Goal: Use online tool/utility: Utilize a website feature to perform a specific function

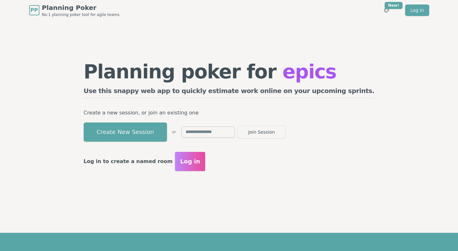
click at [149, 147] on div "Planning poker for epics Use this snappy web app to quickly estimate work onlin…" at bounding box center [229, 117] width 304 height 128
click at [141, 121] on div "Planning poker for epics Use this snappy web app to quickly estimate work onlin…" at bounding box center [229, 92] width 291 height 61
click at [142, 129] on button "Create New Session" at bounding box center [125, 132] width 83 height 19
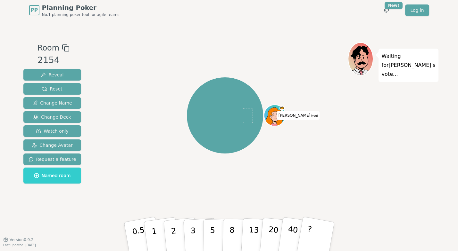
click at [116, 85] on div "[PERSON_NAME] (you)" at bounding box center [225, 116] width 245 height 124
click at [53, 135] on button "Watch only" at bounding box center [52, 132] width 58 height 12
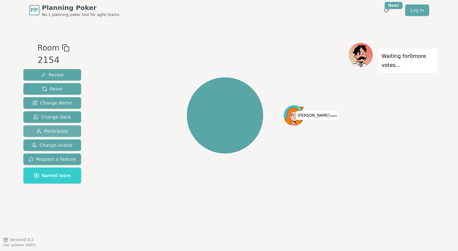
click at [65, 134] on span "Participate" at bounding box center [53, 131] width 32 height 6
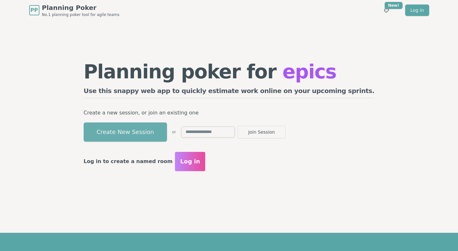
click at [149, 125] on button "Create New Session" at bounding box center [125, 132] width 83 height 19
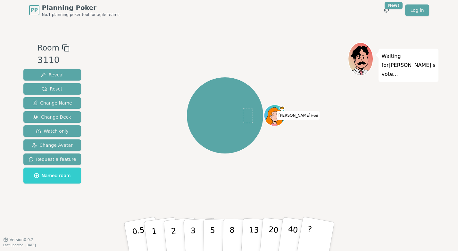
click at [110, 68] on div "[PERSON_NAME] (you)" at bounding box center [225, 116] width 245 height 124
click at [61, 134] on span "Watch only" at bounding box center [52, 131] width 33 height 6
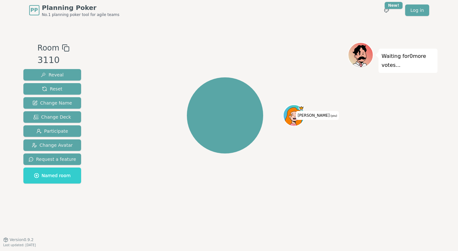
click at [103, 133] on div "[PERSON_NAME] (you)" at bounding box center [225, 116] width 245 height 124
click at [61, 130] on span "Participate" at bounding box center [53, 131] width 32 height 6
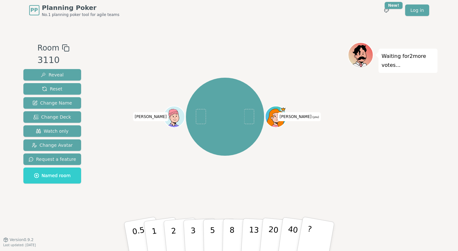
click at [192, 181] on div "[PERSON_NAME] (you) [PERSON_NAME]" at bounding box center [225, 130] width 245 height 176
click at [63, 144] on span "Change Avatar" at bounding box center [52, 145] width 41 height 6
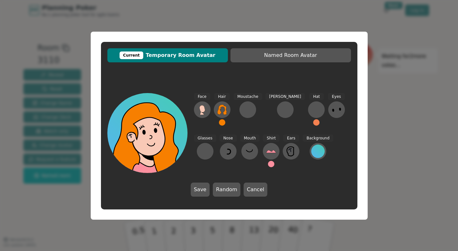
click at [411, 119] on div "Current Temporary Room Avatar Named Room Avatar Face Hair Moustache [PERSON_NAM…" at bounding box center [229, 125] width 458 height 251
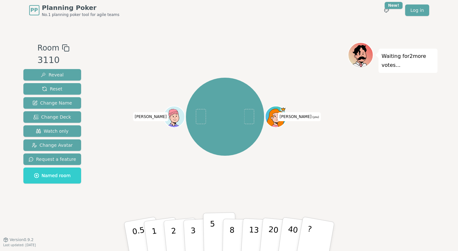
click at [215, 225] on button "5" at bounding box center [219, 237] width 33 height 49
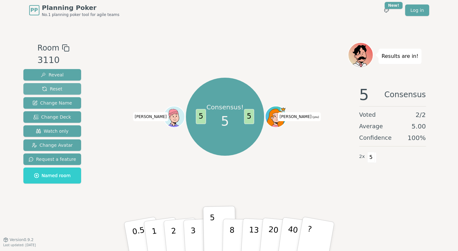
click at [52, 88] on span "Reset" at bounding box center [52, 89] width 20 height 6
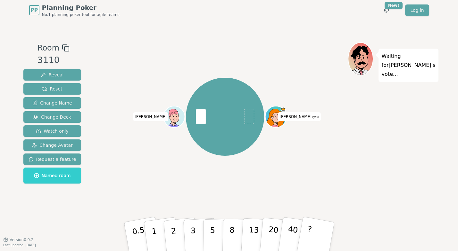
click at [109, 25] on div "Room 3110 Reveal Reset Change Name Change Deck Watch only Change Avatar Request…" at bounding box center [229, 130] width 416 height 219
